Goal: Information Seeking & Learning: Check status

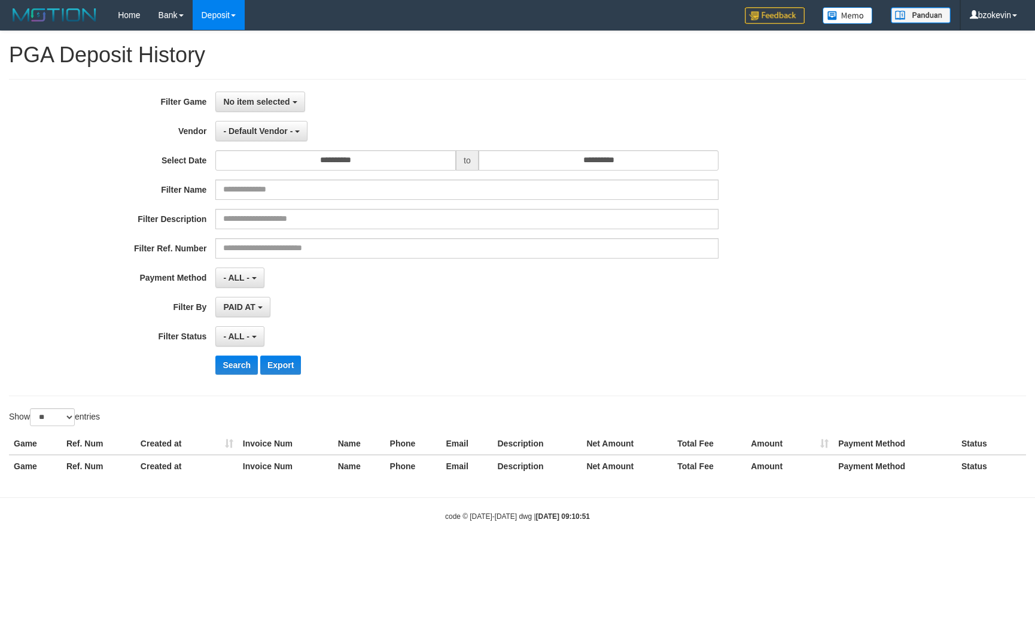
select select
select select "**"
click at [281, 103] on span "No item selected" at bounding box center [256, 102] width 66 height 10
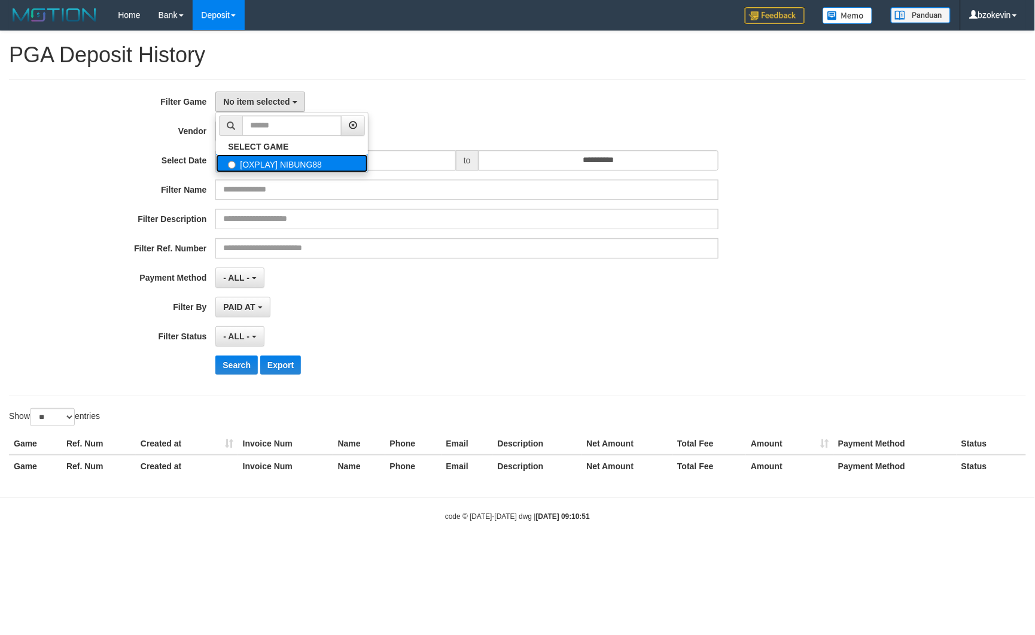
click at [272, 157] on label "[OXPLAY] NIBUNG88" at bounding box center [292, 163] width 152 height 18
select select "****"
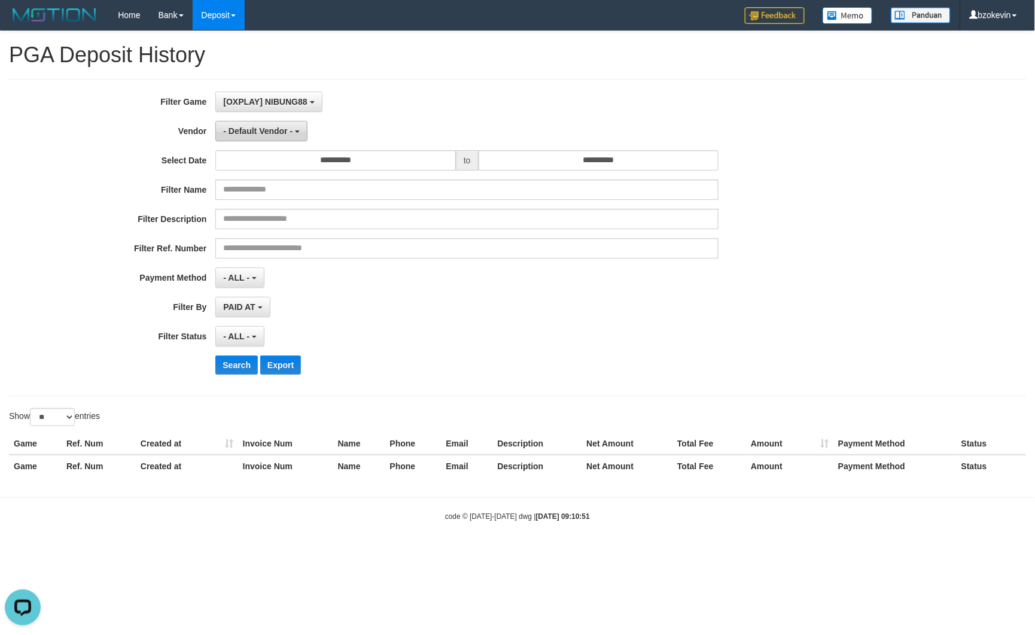
click at [273, 139] on button "- Default Vendor -" at bounding box center [261, 131] width 92 height 20
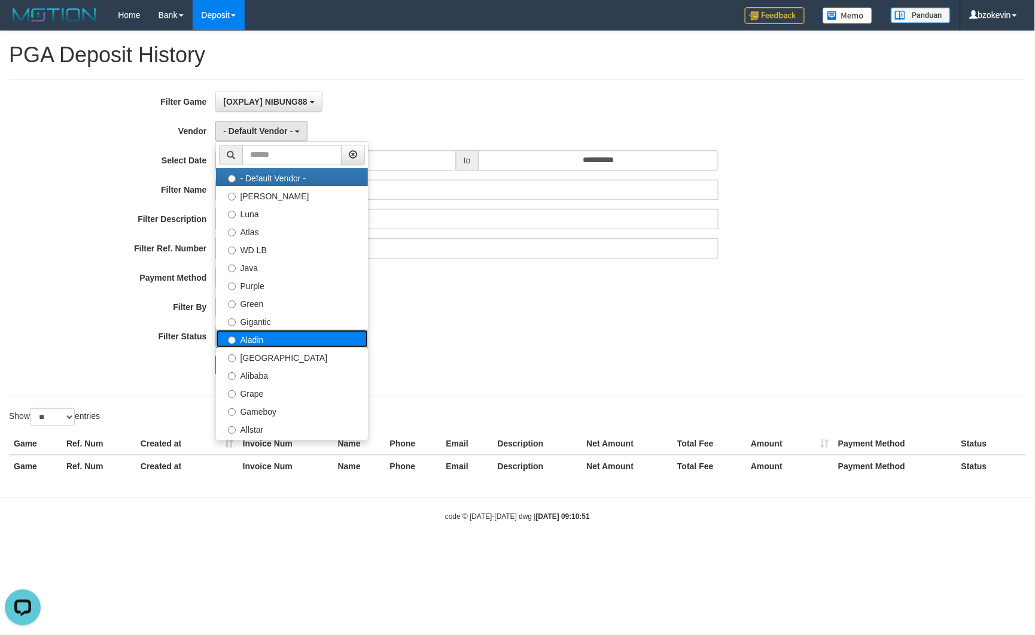
click at [260, 343] on label "Aladin" at bounding box center [292, 339] width 152 height 18
select select "**********"
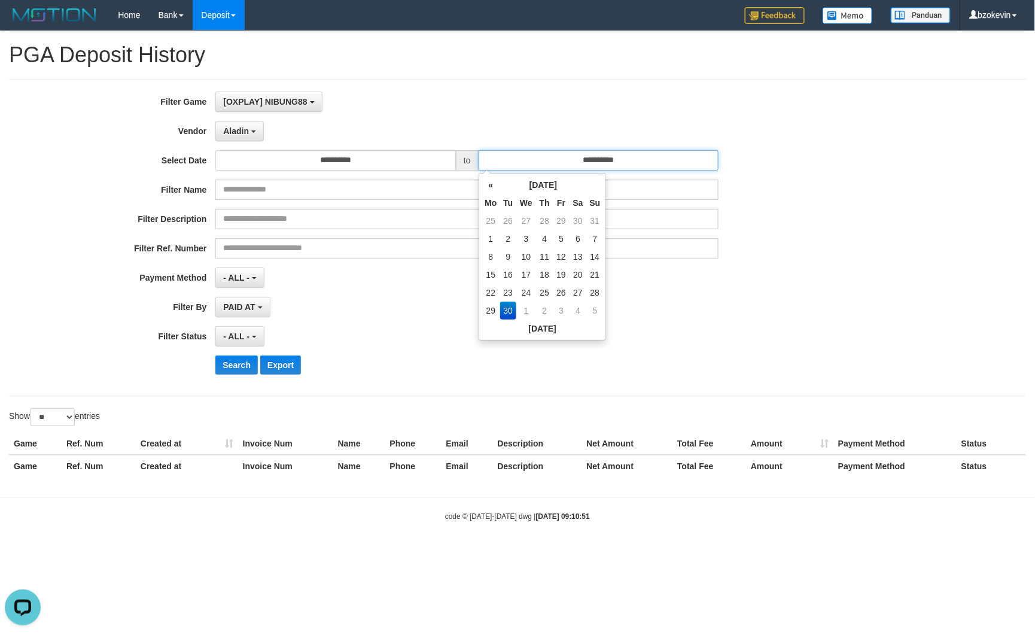
click at [563, 159] on input "**********" at bounding box center [599, 160] width 241 height 20
click at [495, 314] on td "29" at bounding box center [491, 311] width 18 height 18
type input "**********"
click at [238, 364] on button "Search" at bounding box center [236, 364] width 42 height 19
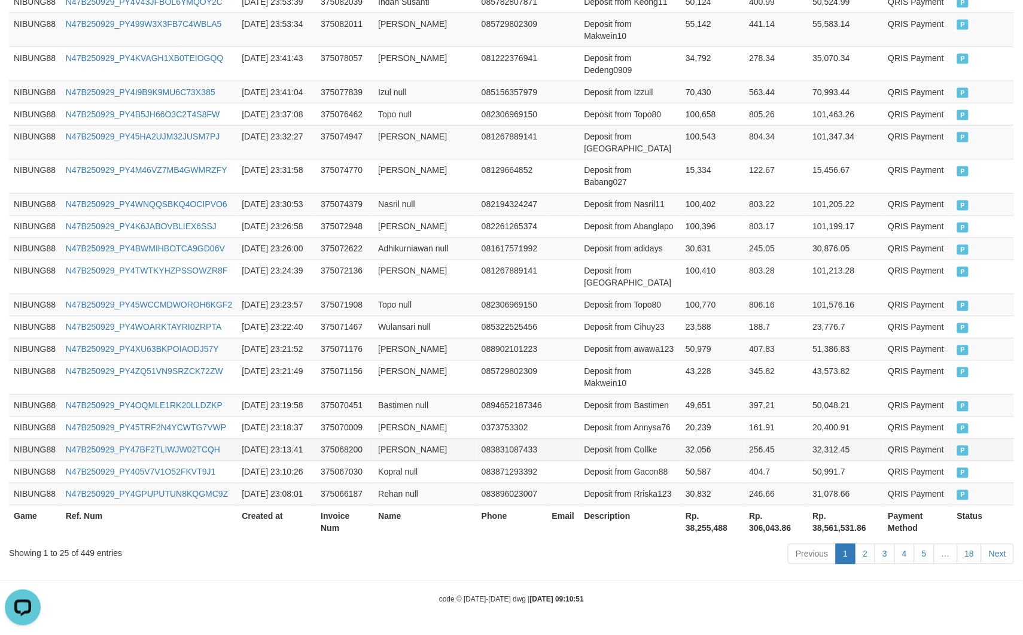
scroll to position [822, 0]
click at [681, 525] on th "Rp. 38,255,488" at bounding box center [712, 522] width 63 height 34
copy th "38,255,488"
click at [681, 525] on th "Rp. 38,255,488" at bounding box center [712, 522] width 63 height 34
click at [99, 200] on link "N47B250929_PY4WNQQSBKQ4OCIPVO6" at bounding box center [147, 205] width 162 height 10
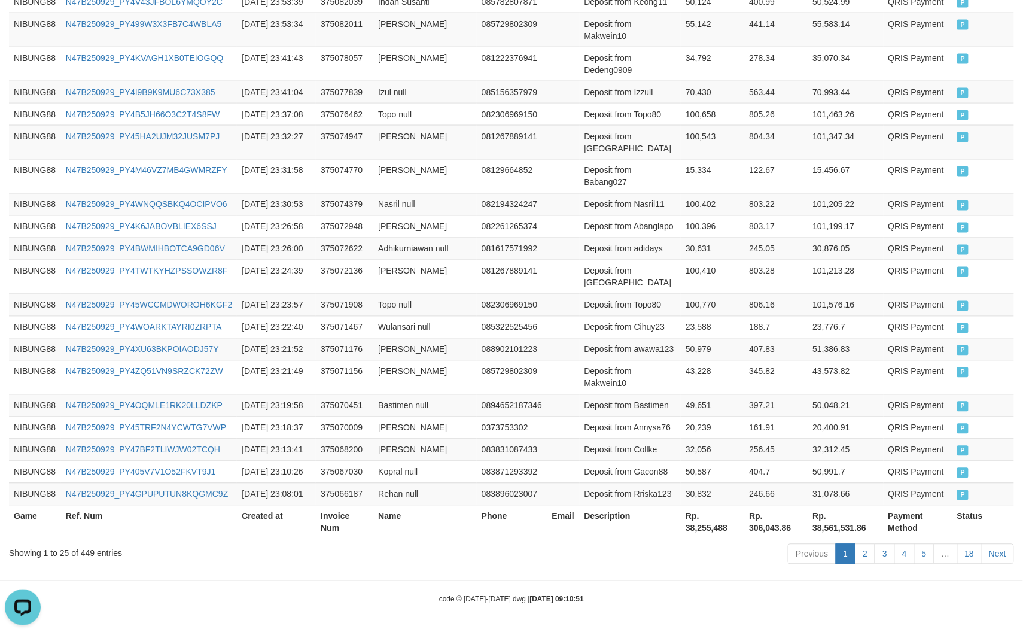
click at [680, 539] on div "Game Ref. Num Created at Invoice Num Name Phone Email Description Net Amount To…" at bounding box center [511, 180] width 1023 height 725
copy div "Processing..."
click at [680, 539] on div "Game Ref. Num Created at Invoice Num Name Phone Email Description Net Amount To…" at bounding box center [511, 180] width 1023 height 725
click at [681, 533] on th "Rp. 38,255,488" at bounding box center [712, 522] width 63 height 34
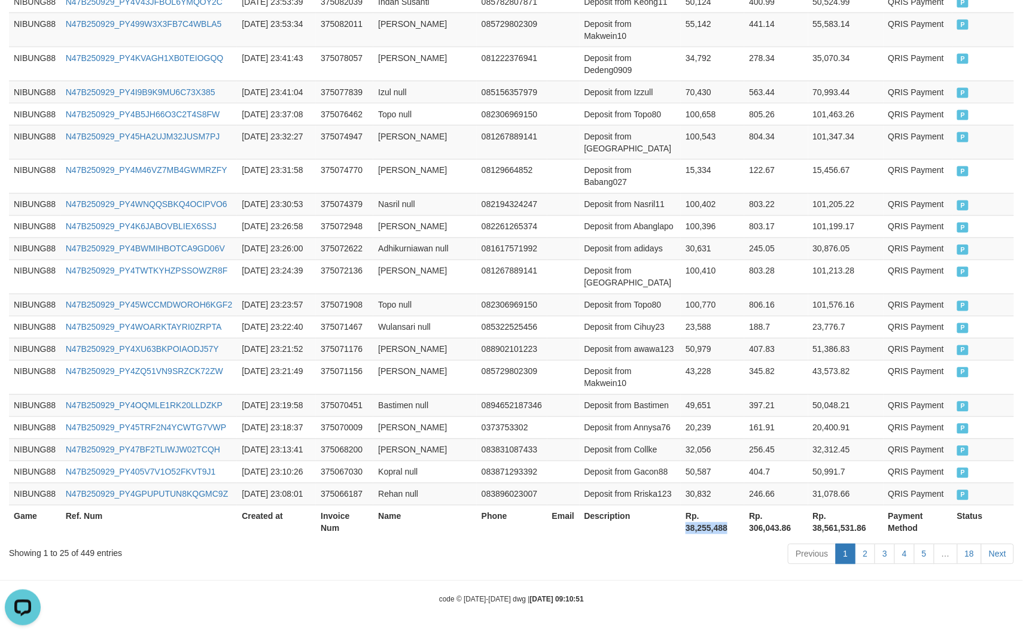
copy th "38,255,488"
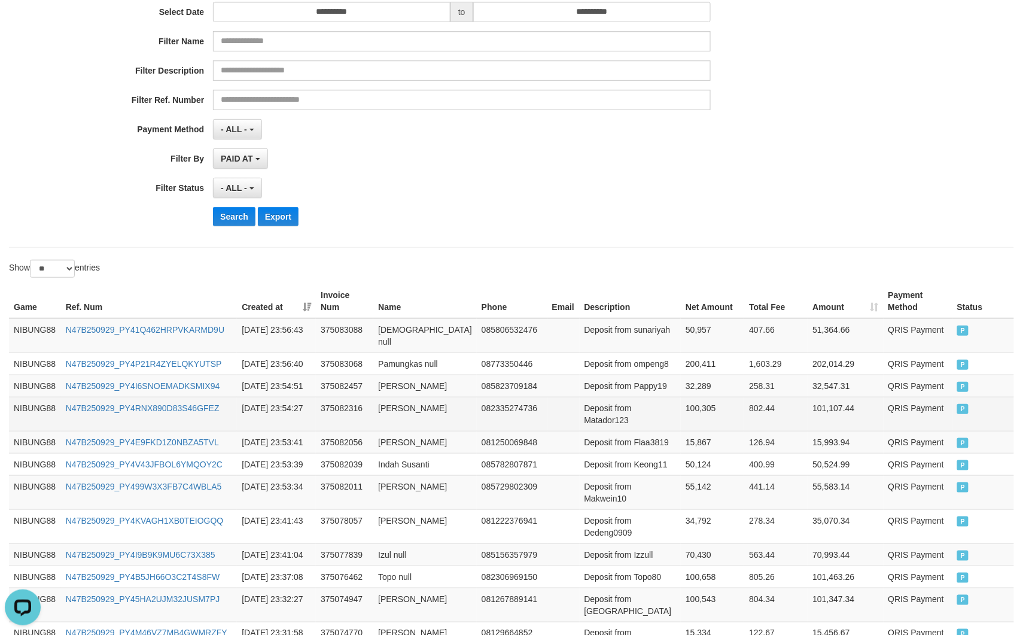
scroll to position [0, 0]
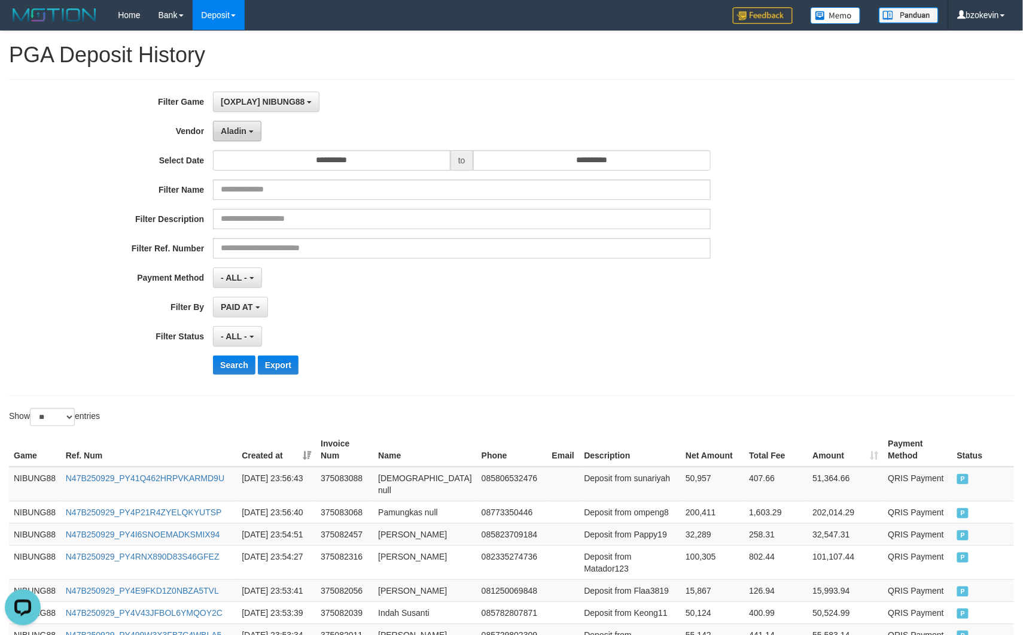
click at [242, 132] on span "Aladin" at bounding box center [234, 131] width 26 height 10
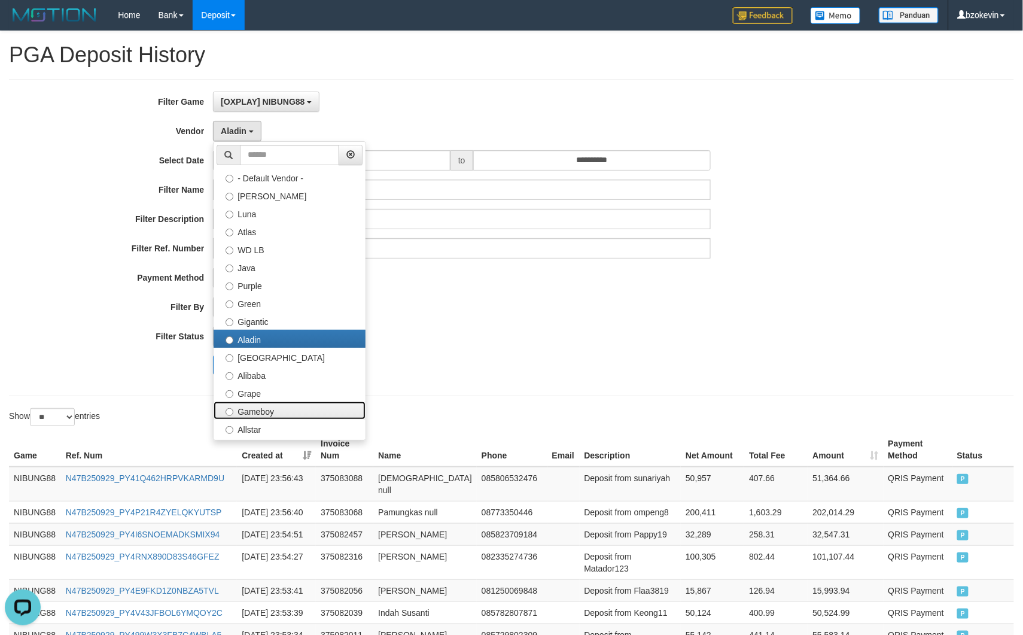
click at [257, 416] on label "Gameboy" at bounding box center [290, 411] width 152 height 18
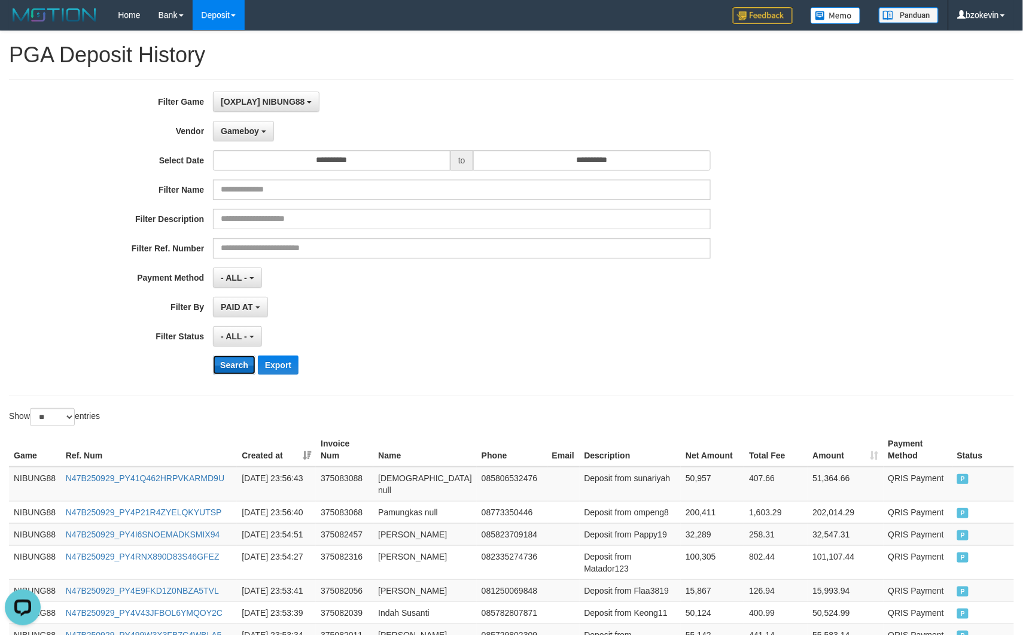
click at [236, 375] on button "Search" at bounding box center [234, 364] width 42 height 19
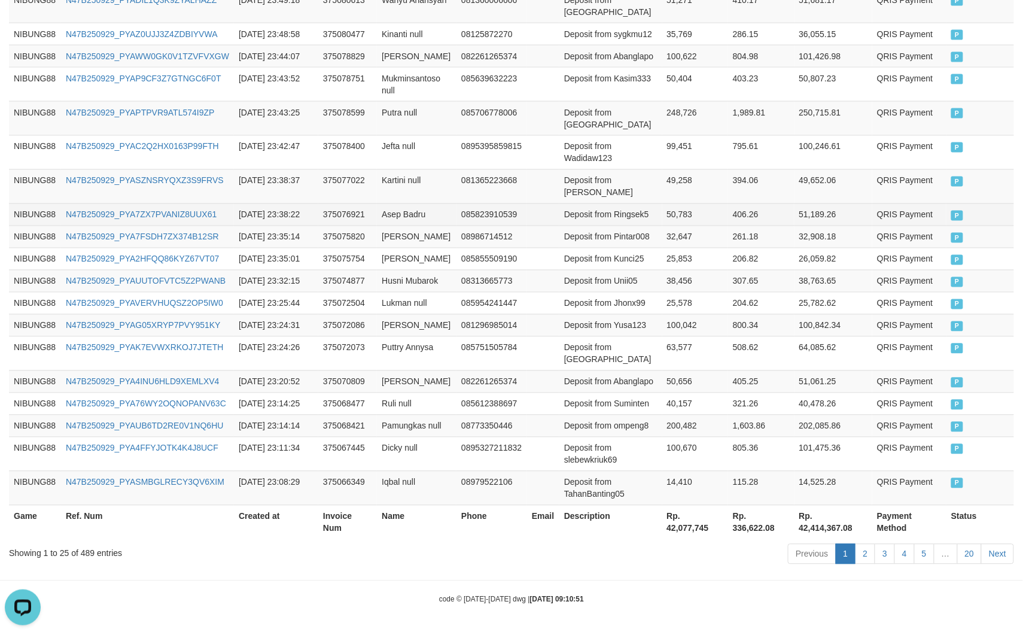
scroll to position [822, 0]
click at [688, 528] on th "Rp. 42,077,745" at bounding box center [695, 522] width 66 height 34
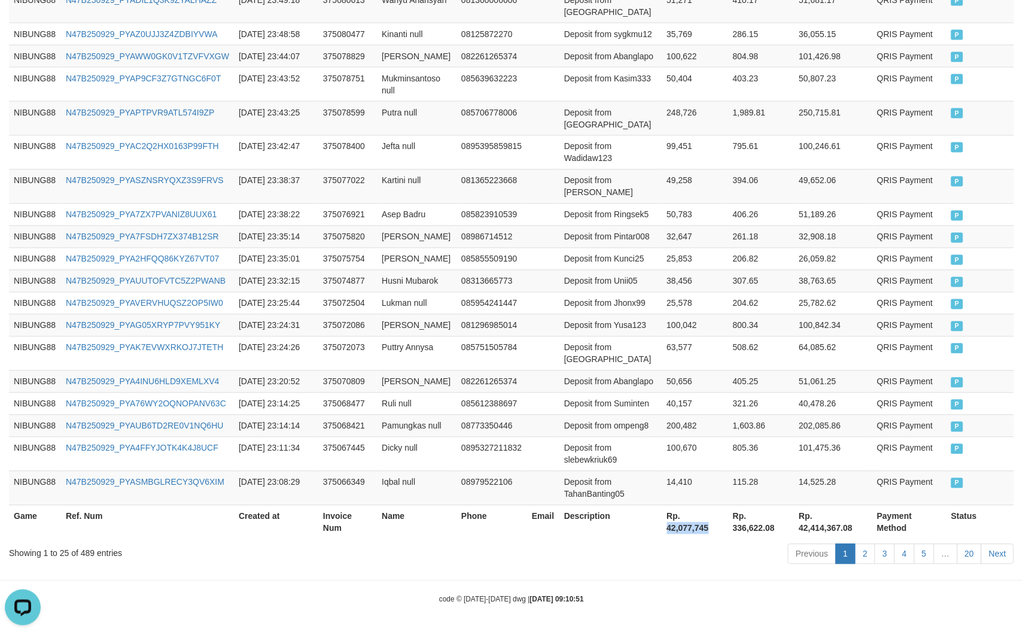
copy th "42,077,745"
click at [689, 528] on th "Rp. 42,077,745" at bounding box center [695, 522] width 66 height 34
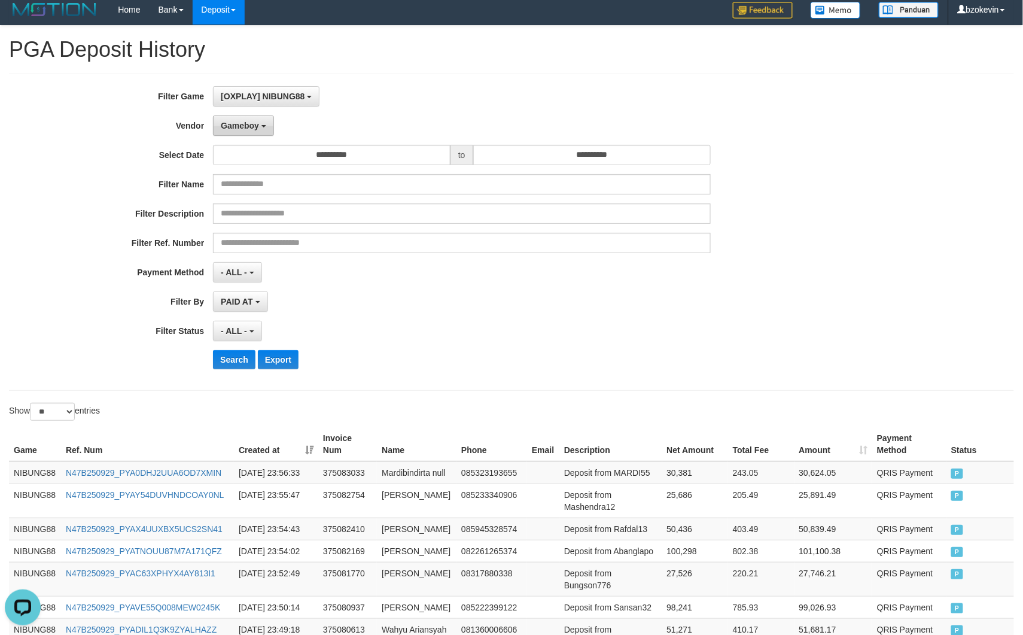
scroll to position [0, 0]
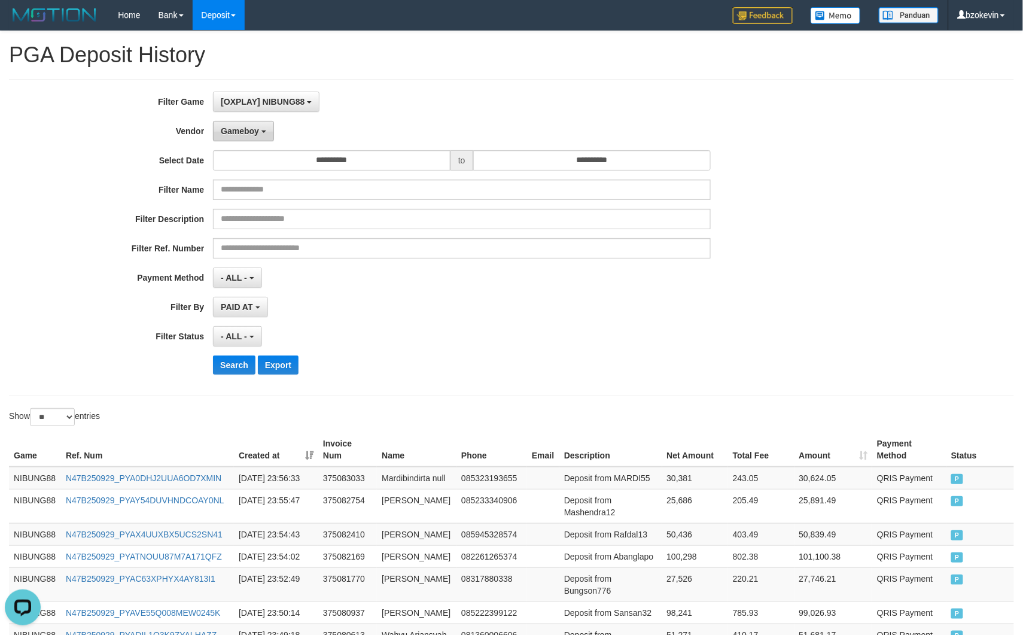
click at [247, 127] on span "Gameboy" at bounding box center [240, 131] width 38 height 10
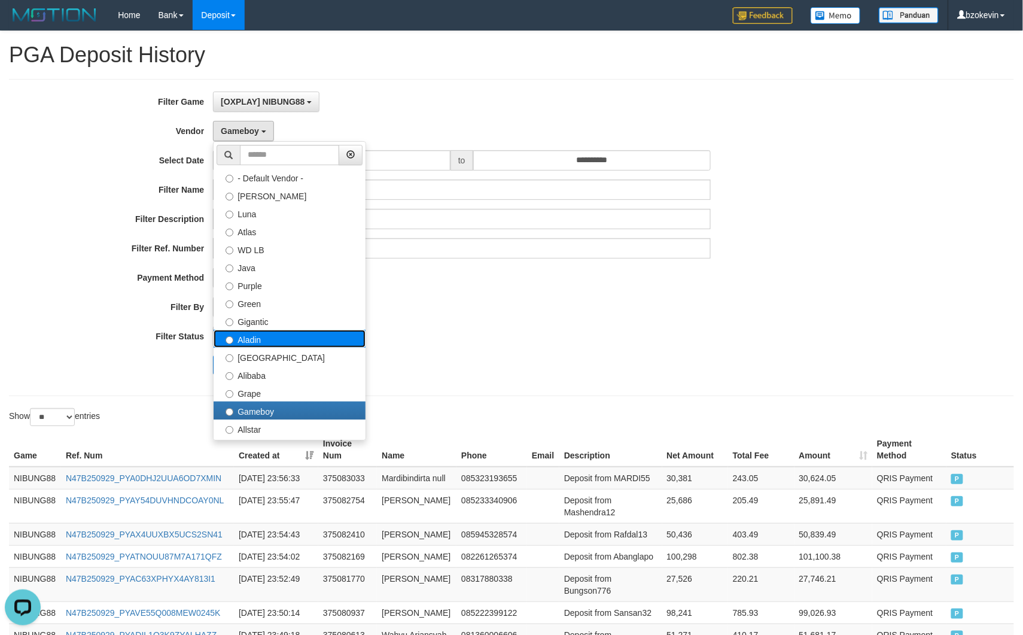
click at [261, 343] on label "Aladin" at bounding box center [290, 339] width 152 height 18
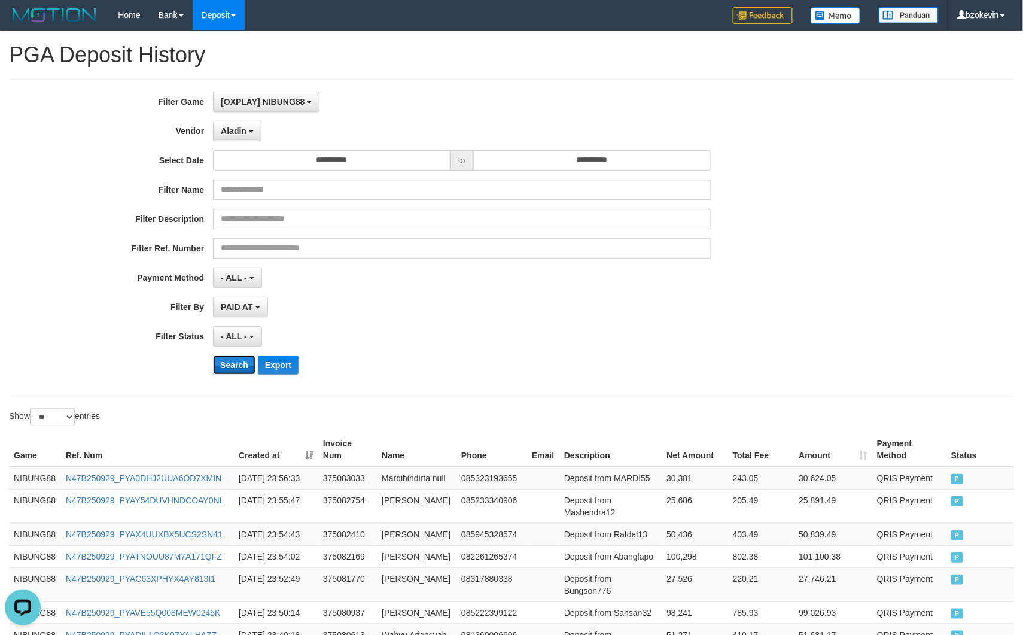
click at [233, 367] on button "Search" at bounding box center [234, 364] width 42 height 19
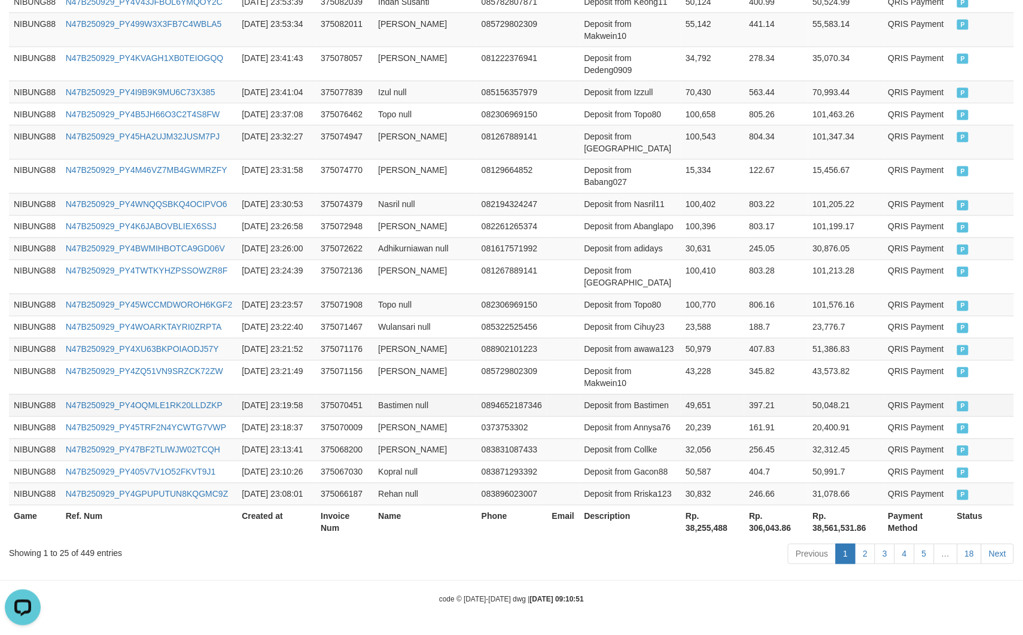
scroll to position [822, 0]
click at [681, 537] on th "Rp. 38,255,488" at bounding box center [712, 522] width 63 height 34
copy th "38,255,488"
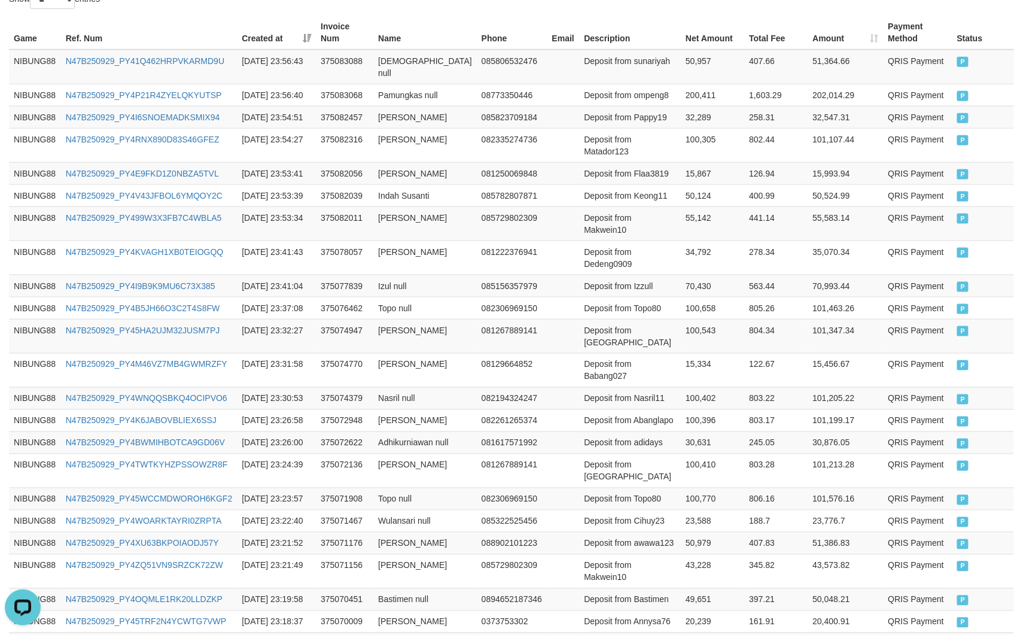
scroll to position [0, 0]
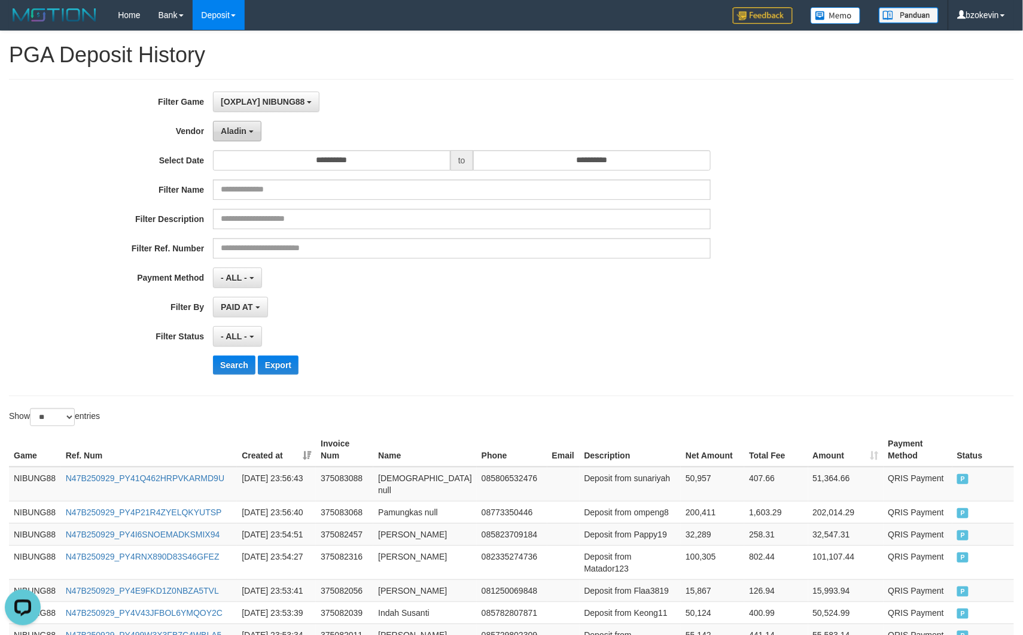
click at [247, 135] on button "Aladin" at bounding box center [237, 131] width 48 height 20
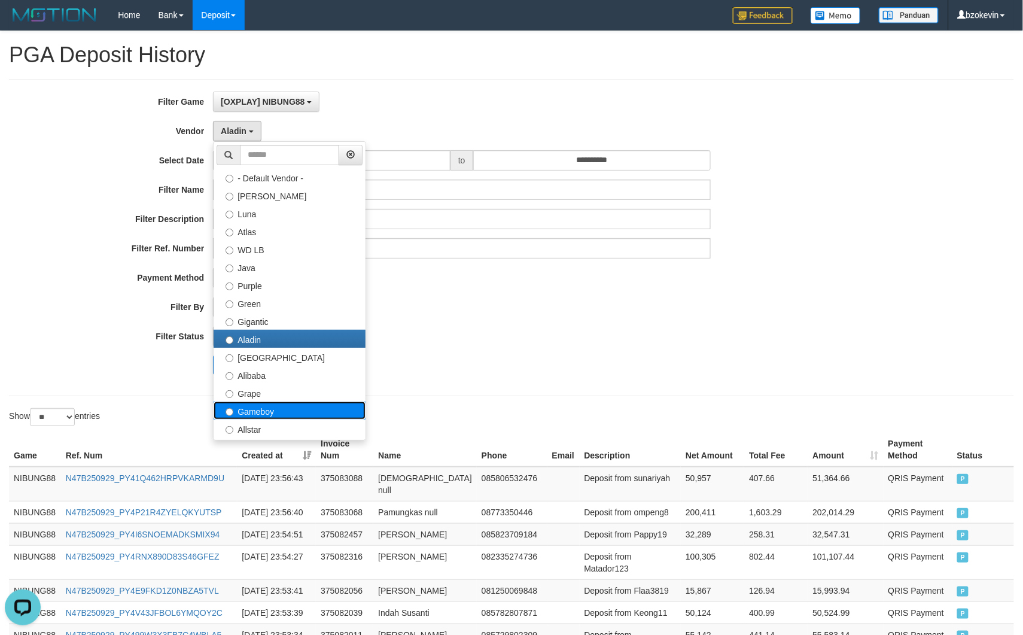
click at [272, 417] on label "Gameboy" at bounding box center [290, 411] width 152 height 18
select select "**********"
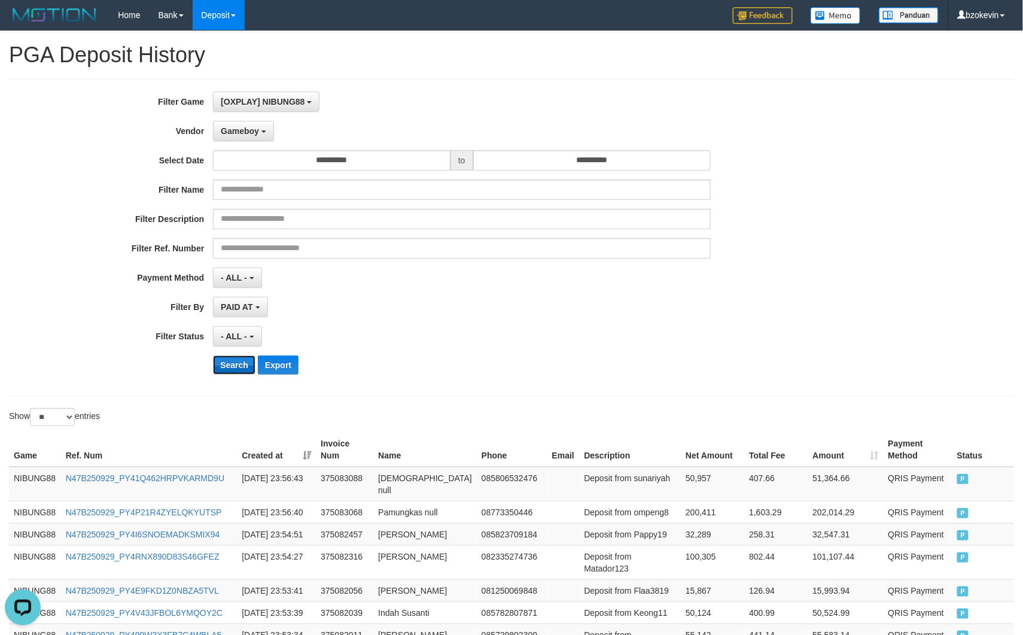
click at [235, 365] on button "Search" at bounding box center [234, 364] width 42 height 19
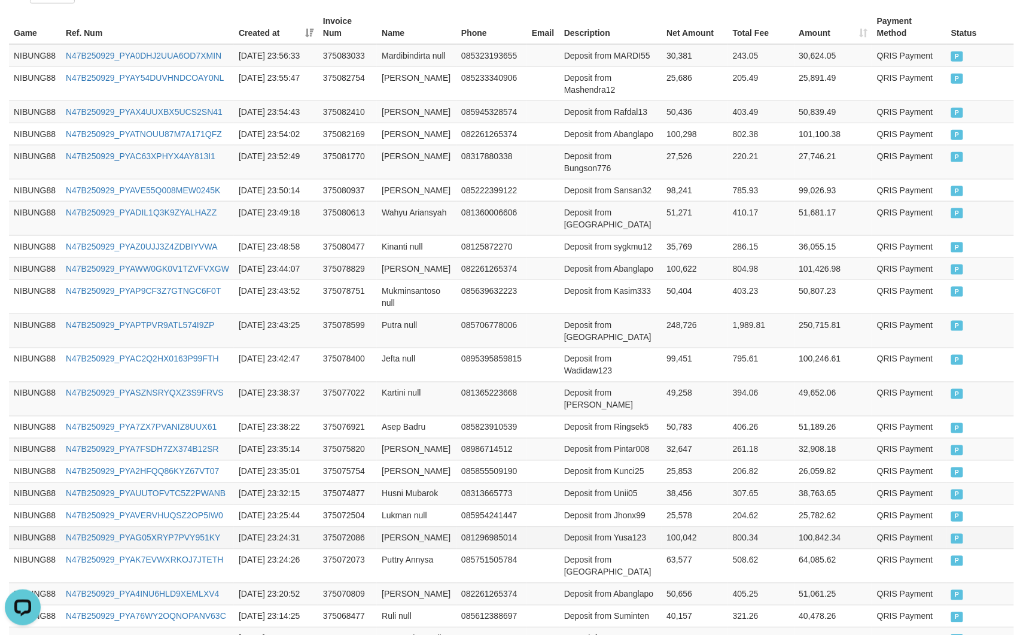
scroll to position [24, 0]
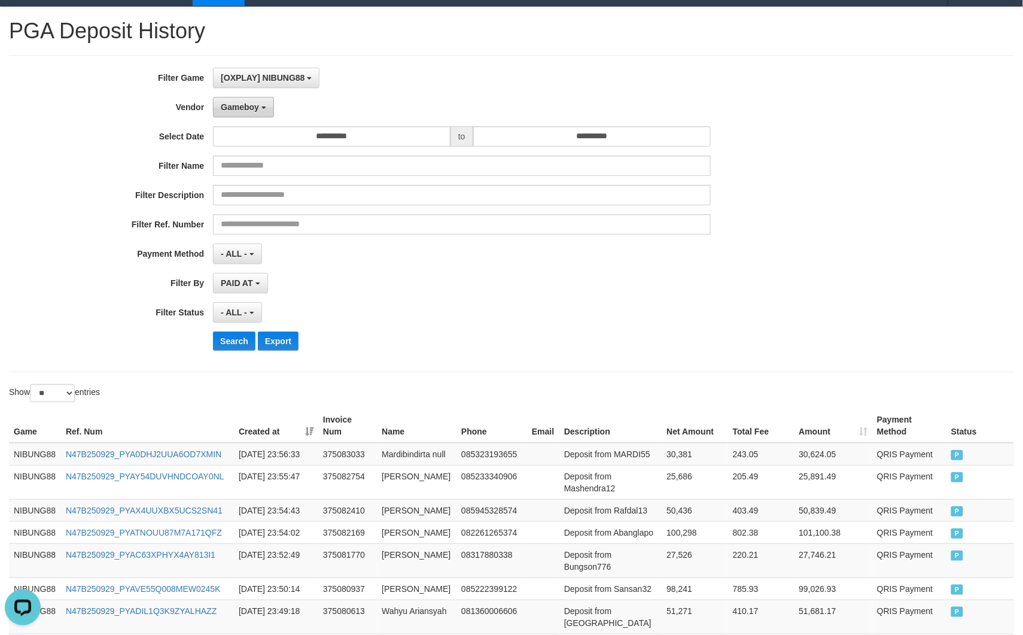
click at [249, 106] on span "Gameboy" at bounding box center [240, 107] width 38 height 10
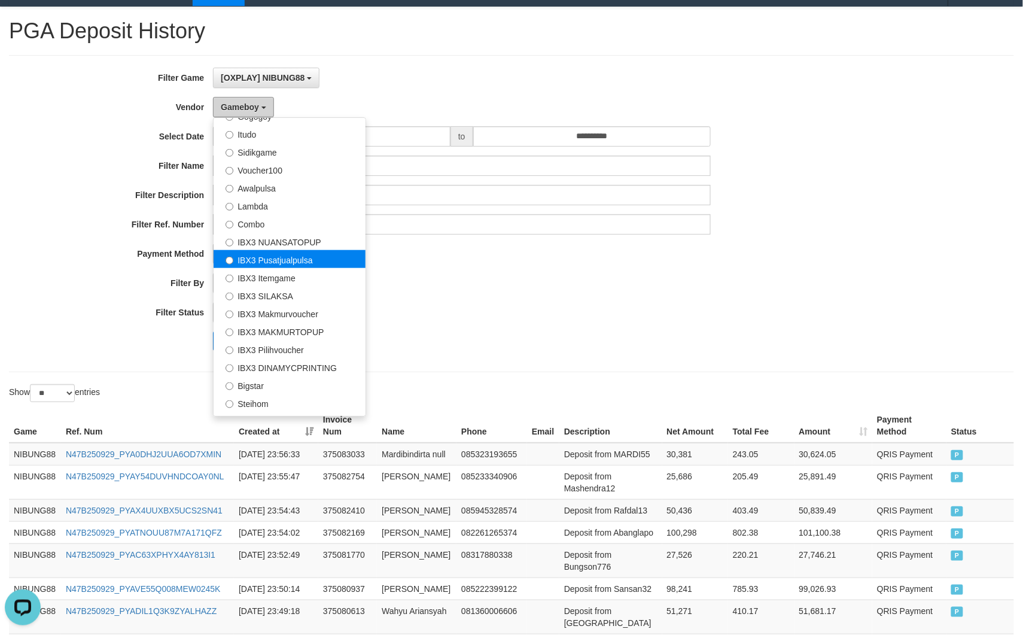
scroll to position [429, 0]
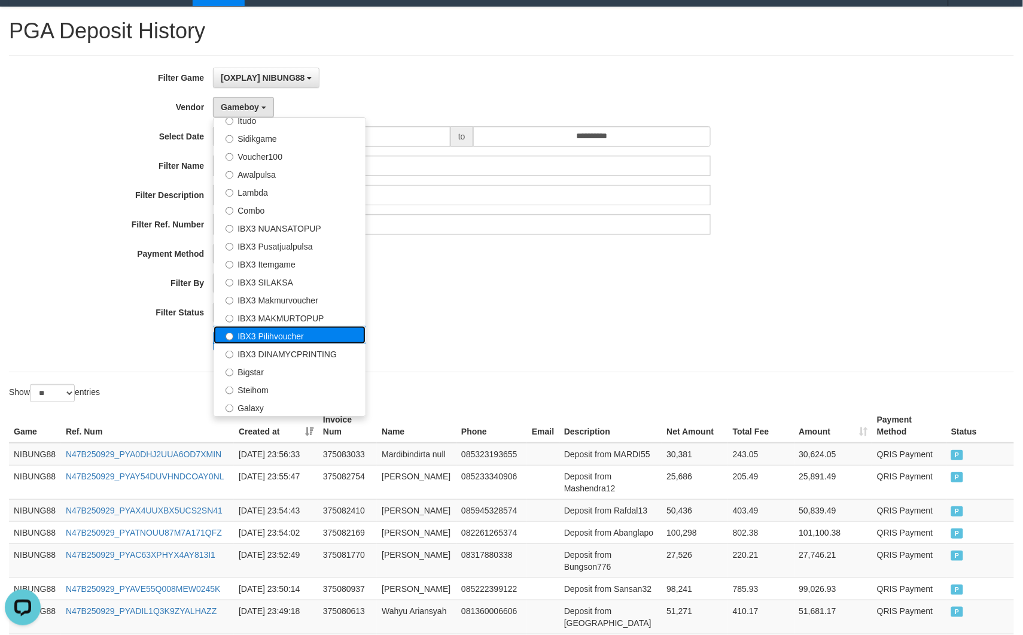
click at [272, 339] on label "IBX3 Pilihvoucher" at bounding box center [290, 335] width 152 height 18
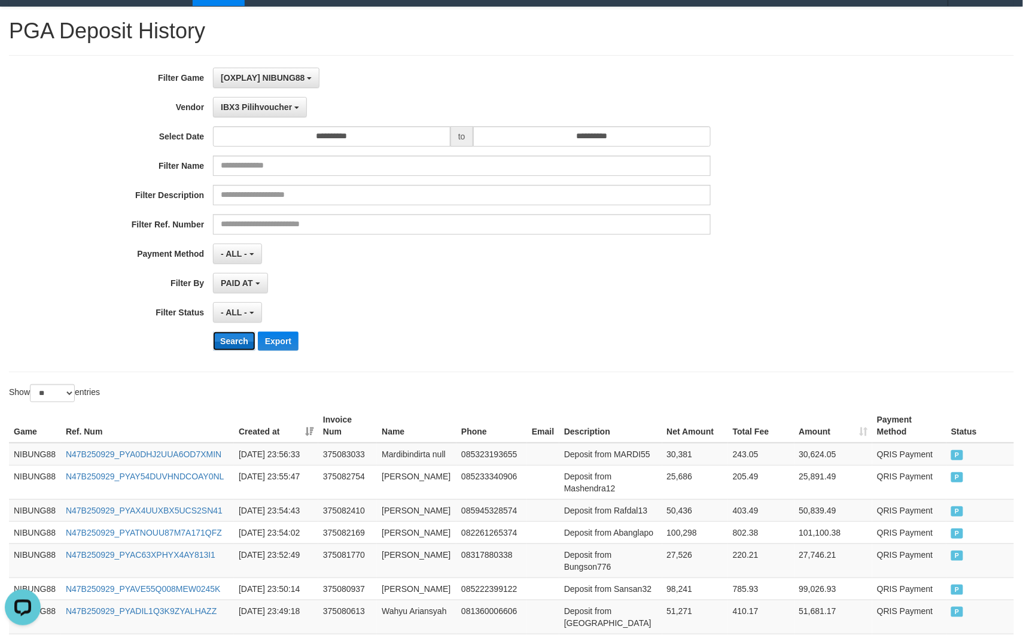
click at [238, 336] on button "Search" at bounding box center [234, 341] width 42 height 19
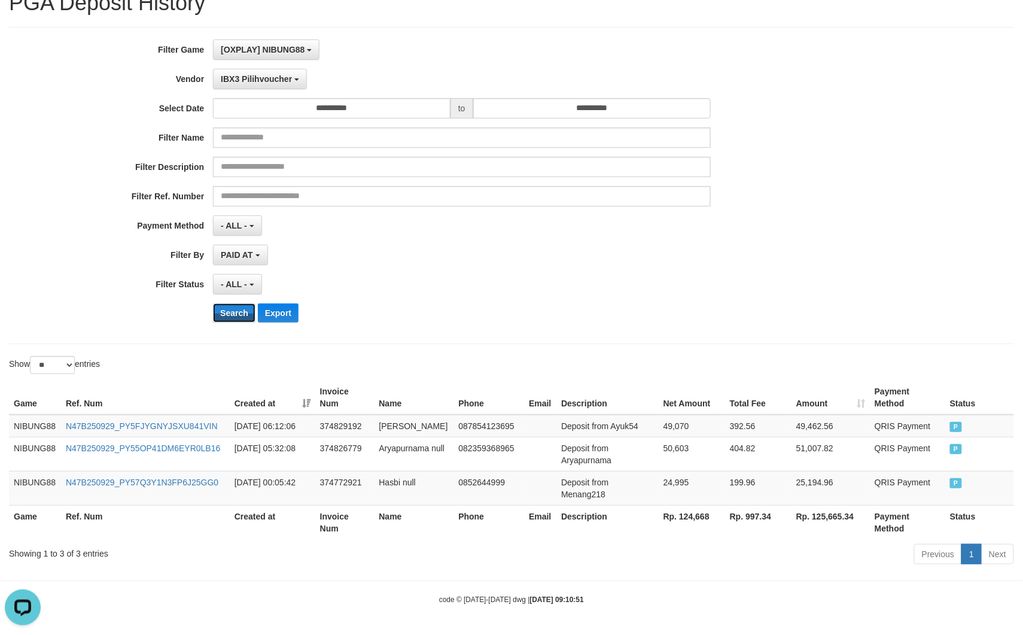
scroll to position [67, 0]
click at [702, 517] on th "Rp. 124,668" at bounding box center [692, 522] width 66 height 34
copy th "124,668"
click at [233, 74] on span "IBX3 Pilihvoucher" at bounding box center [256, 79] width 71 height 10
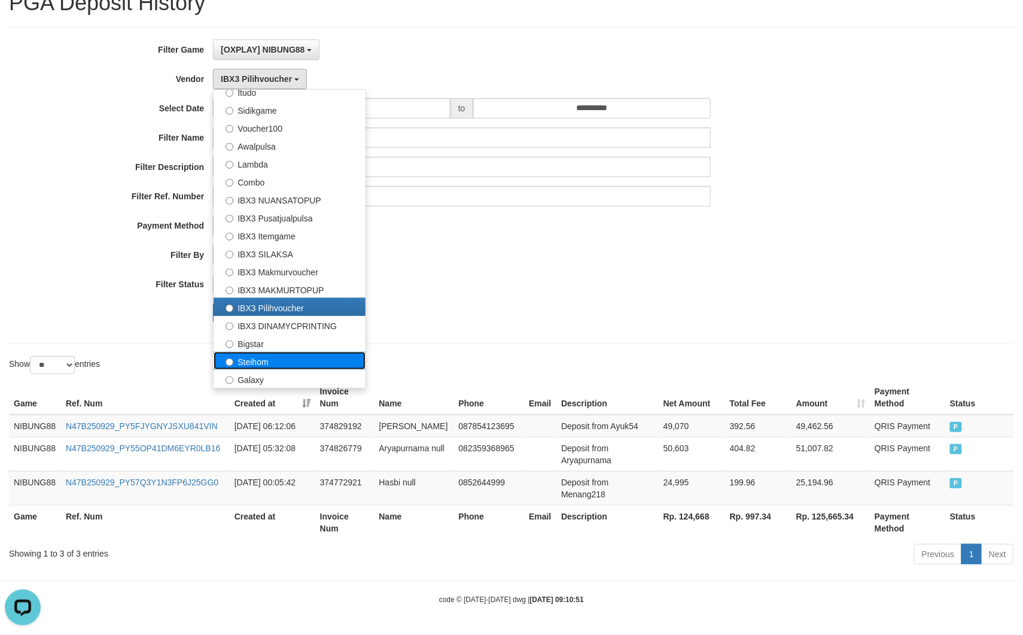
click at [255, 352] on label "Steihom" at bounding box center [290, 361] width 152 height 18
select select "**********"
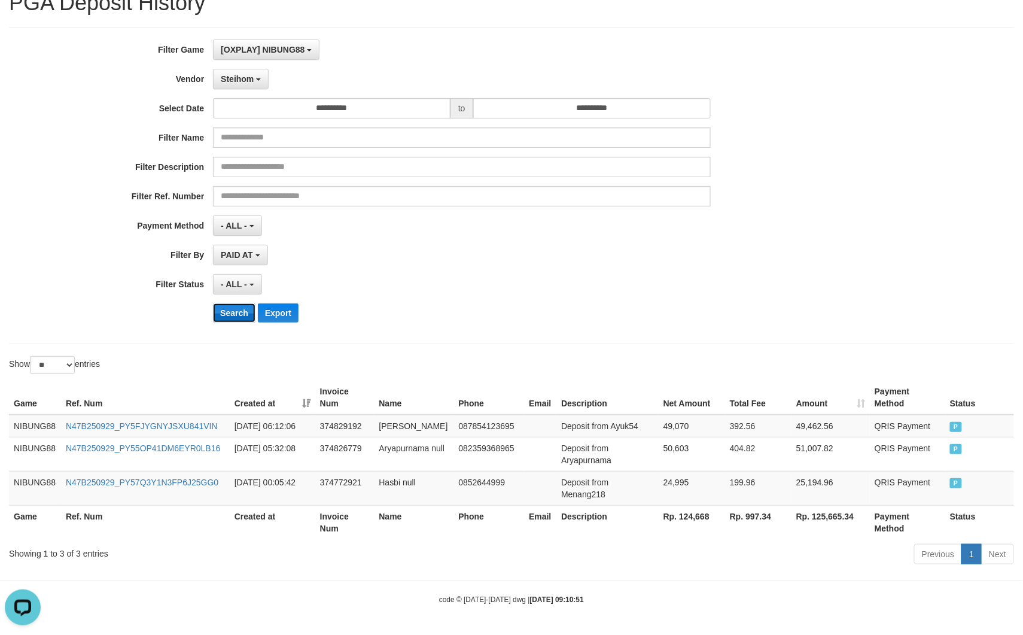
click at [237, 306] on button "Search" at bounding box center [234, 312] width 42 height 19
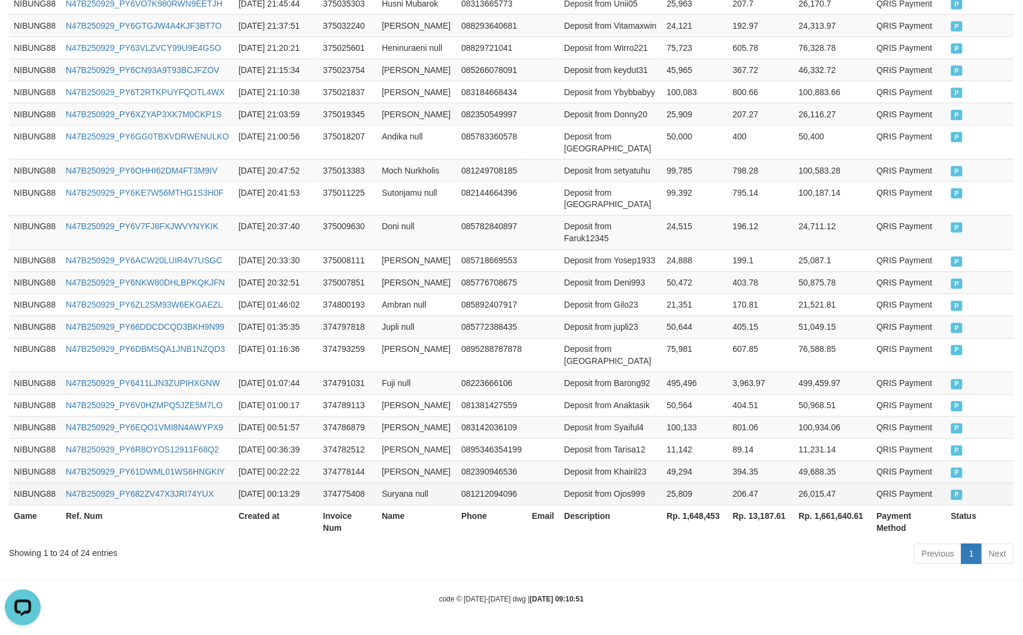
scroll to position [788, 0]
click at [692, 518] on th "Rp. 1,648,453" at bounding box center [695, 522] width 66 height 34
copy th "1,648,453"
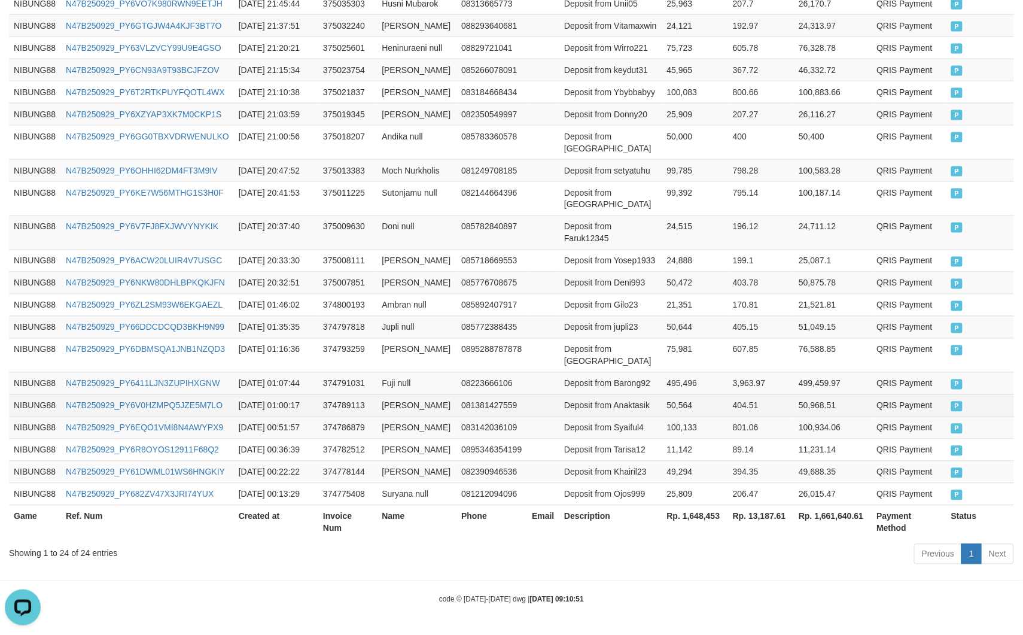
click at [607, 394] on td "Deposit from Anaktasik" at bounding box center [611, 405] width 102 height 22
click at [512, 316] on td "085772388435" at bounding box center [492, 327] width 71 height 22
